Goal: Task Accomplishment & Management: Use online tool/utility

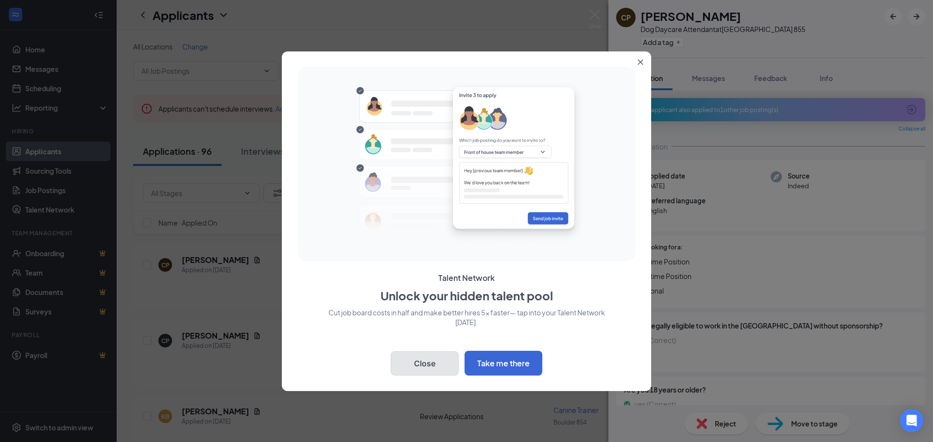
click at [430, 366] on button "Close" at bounding box center [425, 364] width 68 height 24
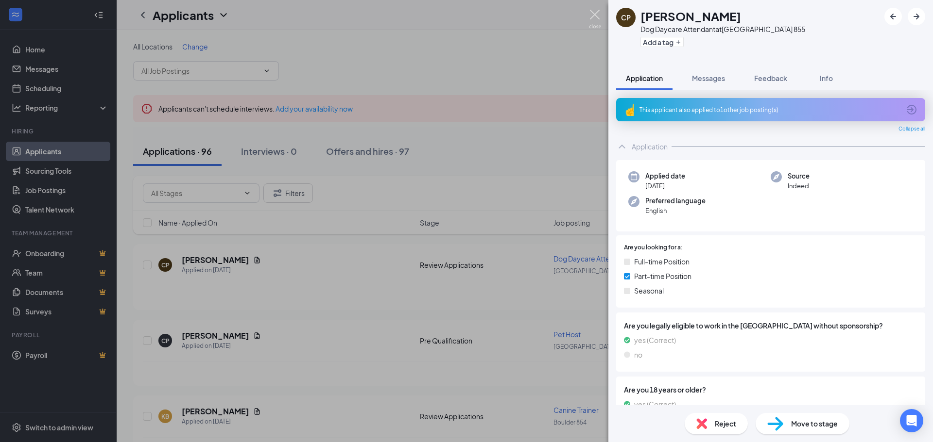
click at [597, 16] on img at bounding box center [595, 19] width 12 height 19
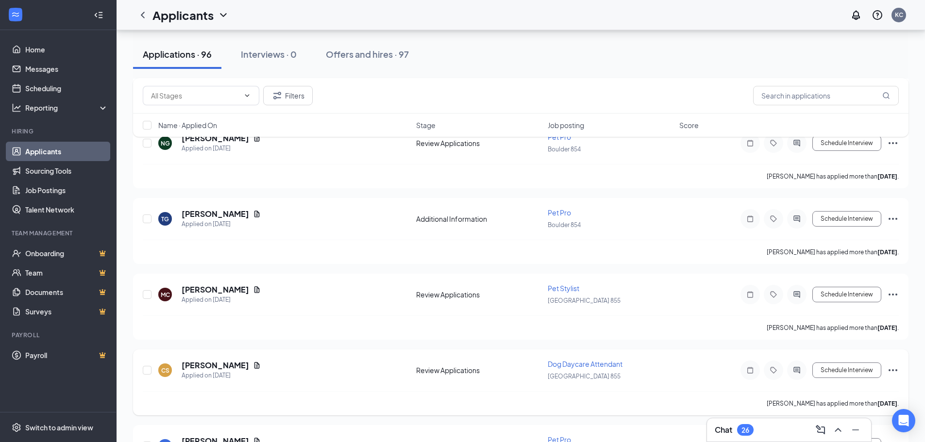
scroll to position [729, 0]
click at [727, 435] on h3 "Chat" at bounding box center [723, 430] width 17 height 11
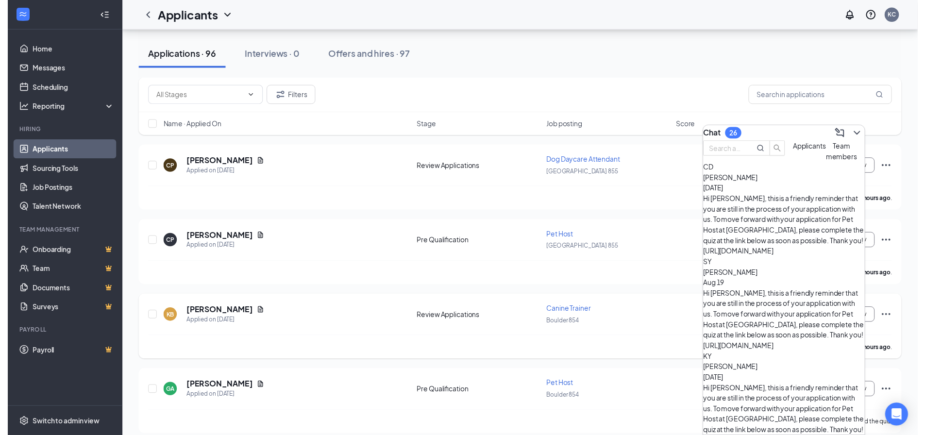
scroll to position [194, 0]
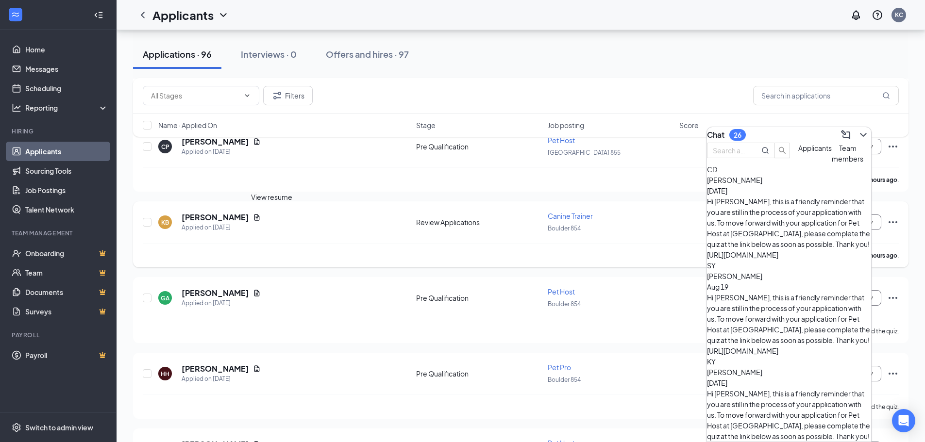
click at [261, 216] on icon "Document" at bounding box center [257, 218] width 8 height 8
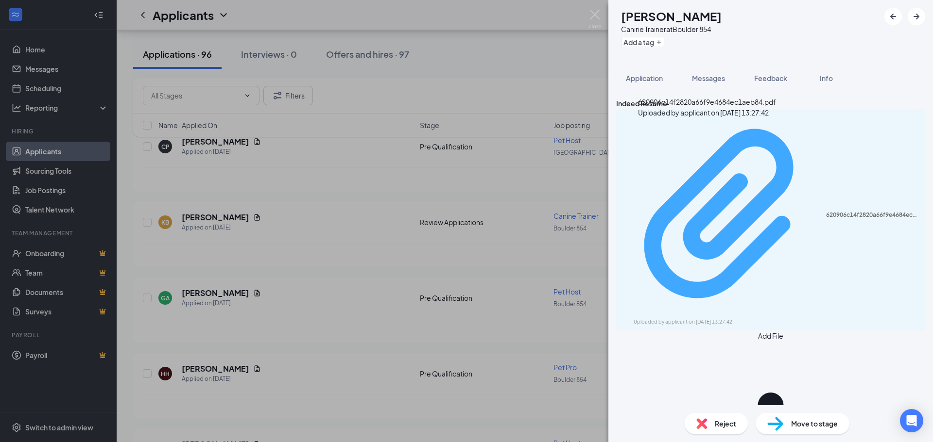
click at [644, 141] on div "620906c14f2820a66f9e4684ec1aeb84.pdf Uploaded by applicant on [DATE] 13:27:42" at bounding box center [770, 219] width 297 height 213
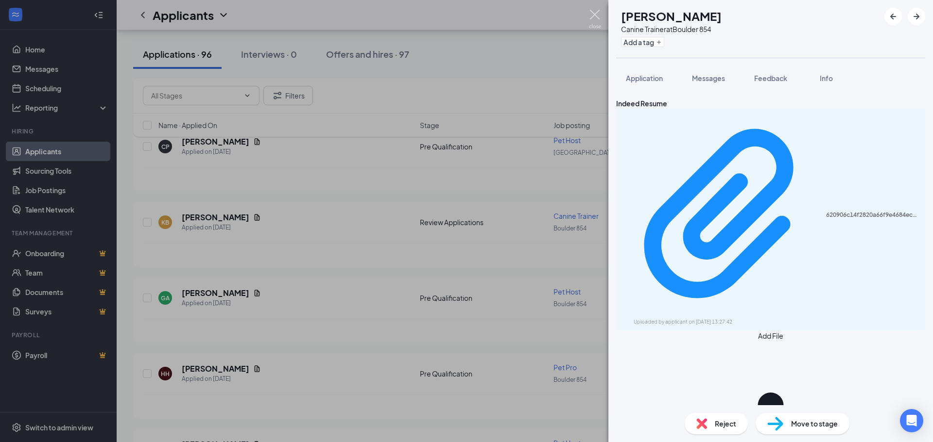
click at [597, 24] on img at bounding box center [595, 19] width 12 height 19
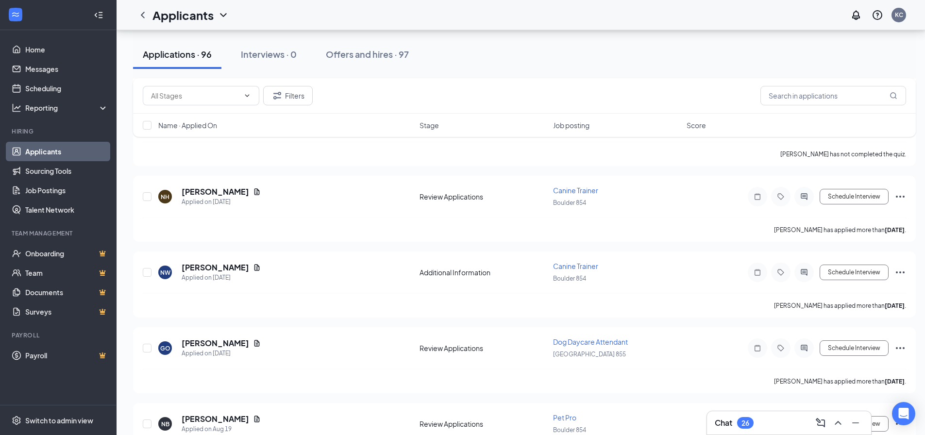
scroll to position [1846, 0]
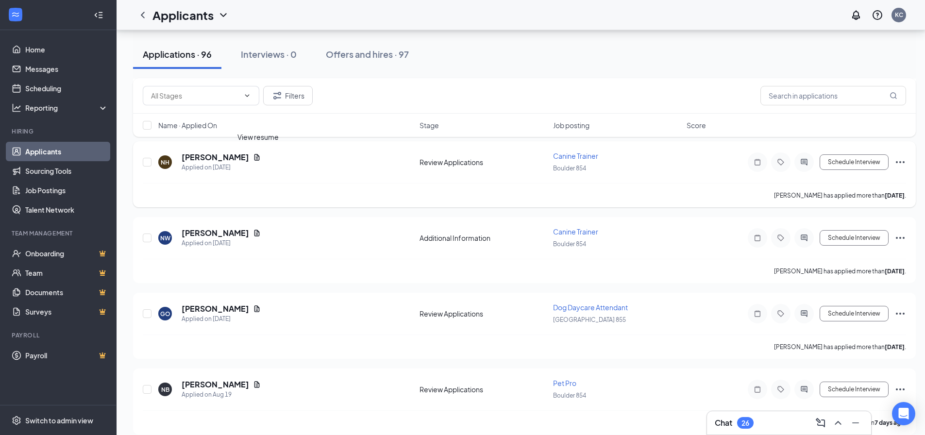
click at [261, 156] on icon "Document" at bounding box center [257, 157] width 8 height 8
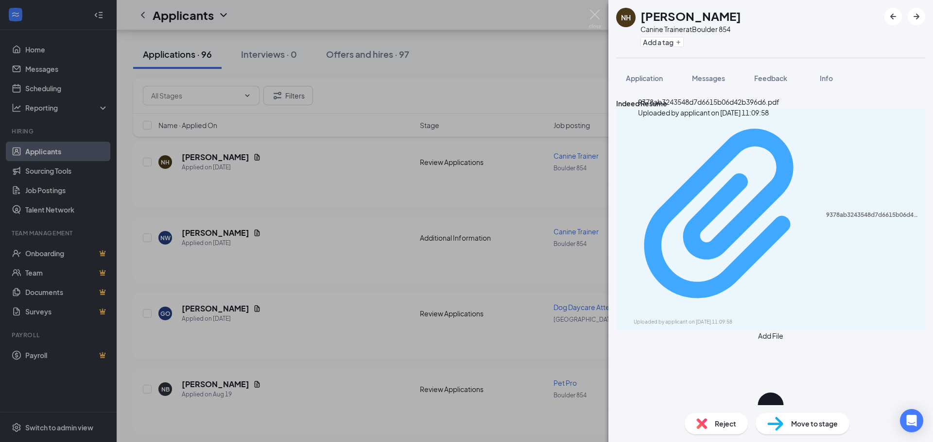
click at [826, 211] on div "9378ab3243548d7d6615b06d42b396d6.pdf" at bounding box center [872, 215] width 93 height 8
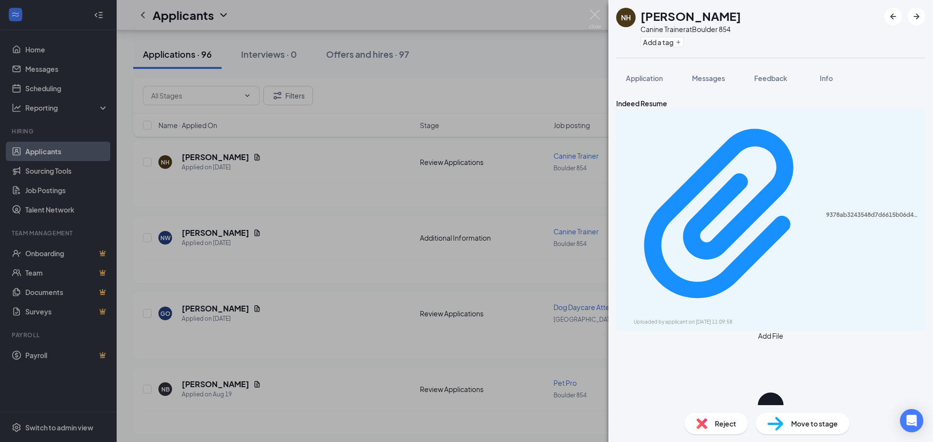
click at [600, 21] on img at bounding box center [595, 19] width 12 height 19
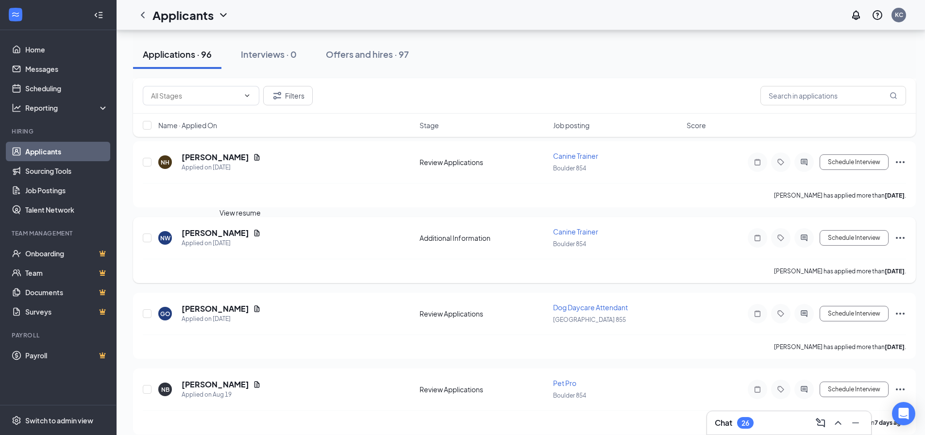
click at [255, 233] on icon "Document" at bounding box center [257, 233] width 5 height 6
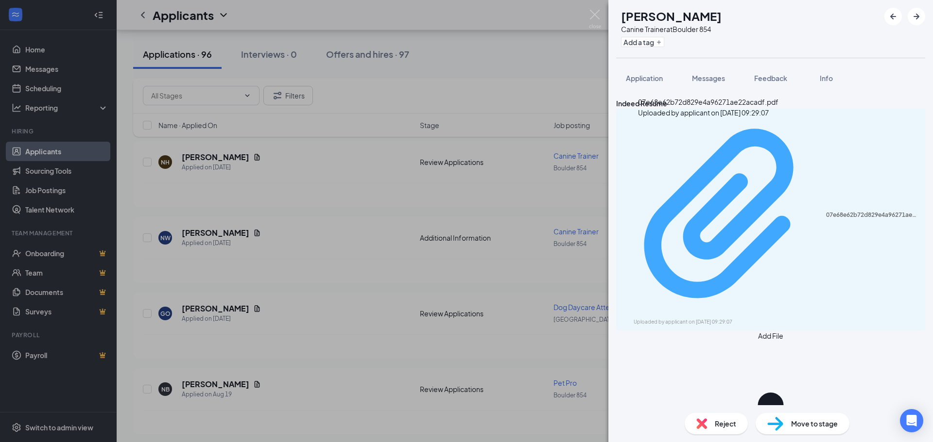
click at [826, 211] on div "07e68e62b72d829e4a96271ae22acadf.pdf" at bounding box center [872, 215] width 93 height 8
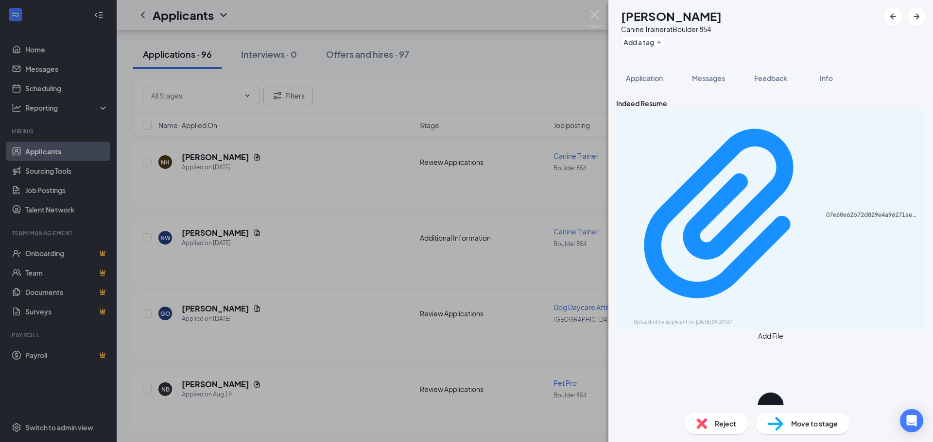
click at [589, 18] on img at bounding box center [595, 19] width 12 height 19
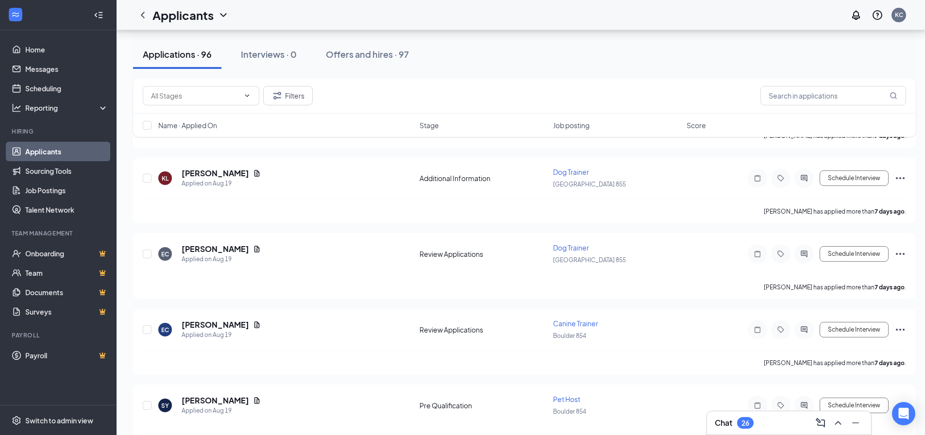
scroll to position [2137, 0]
